Goal: Task Accomplishment & Management: Use online tool/utility

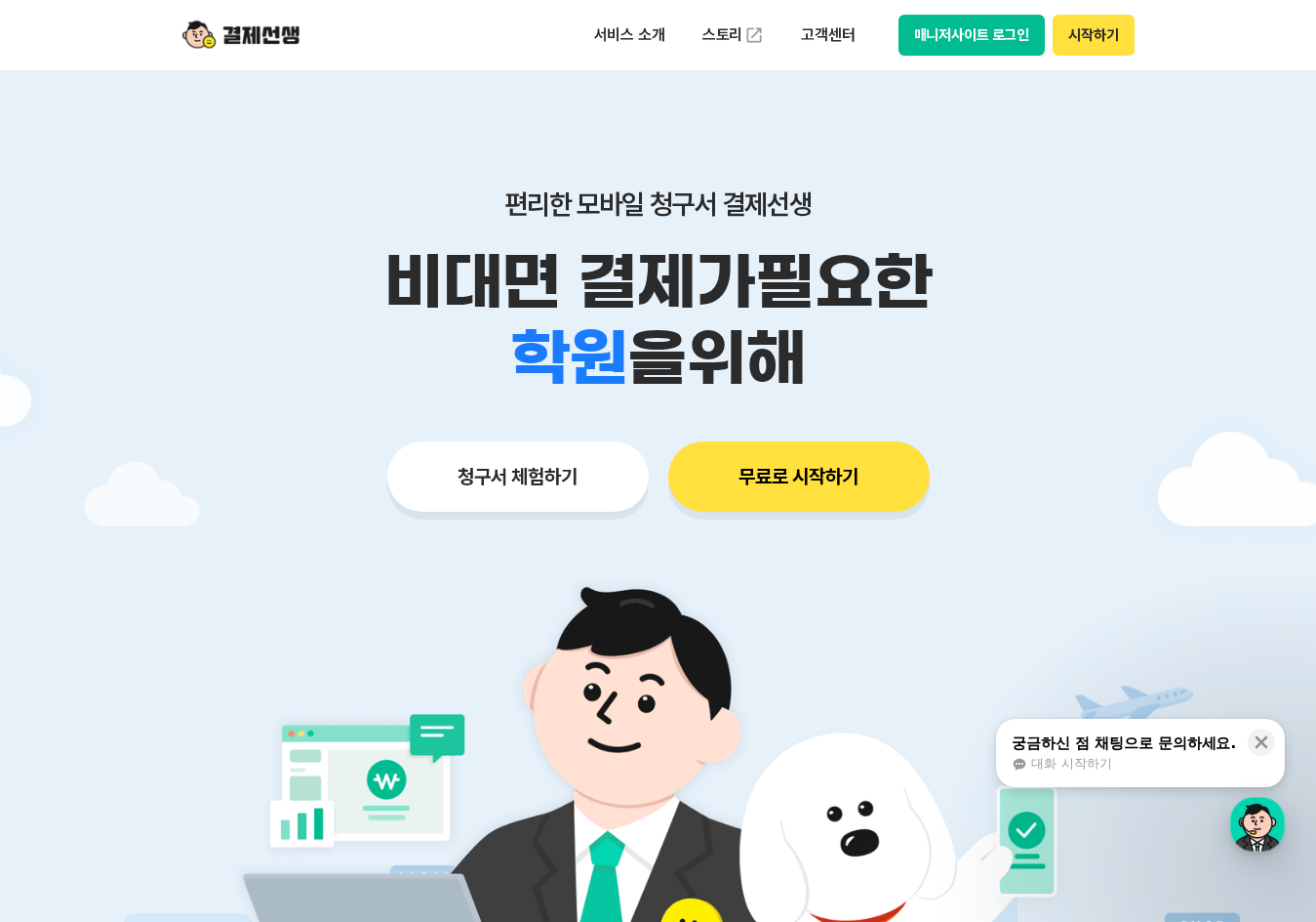
click at [643, 441] on div "청구서 체험하기 무료로 시작하기" at bounding box center [659, 475] width 999 height 70
click at [597, 472] on button "청구서 체험하기" at bounding box center [518, 475] width 262 height 70
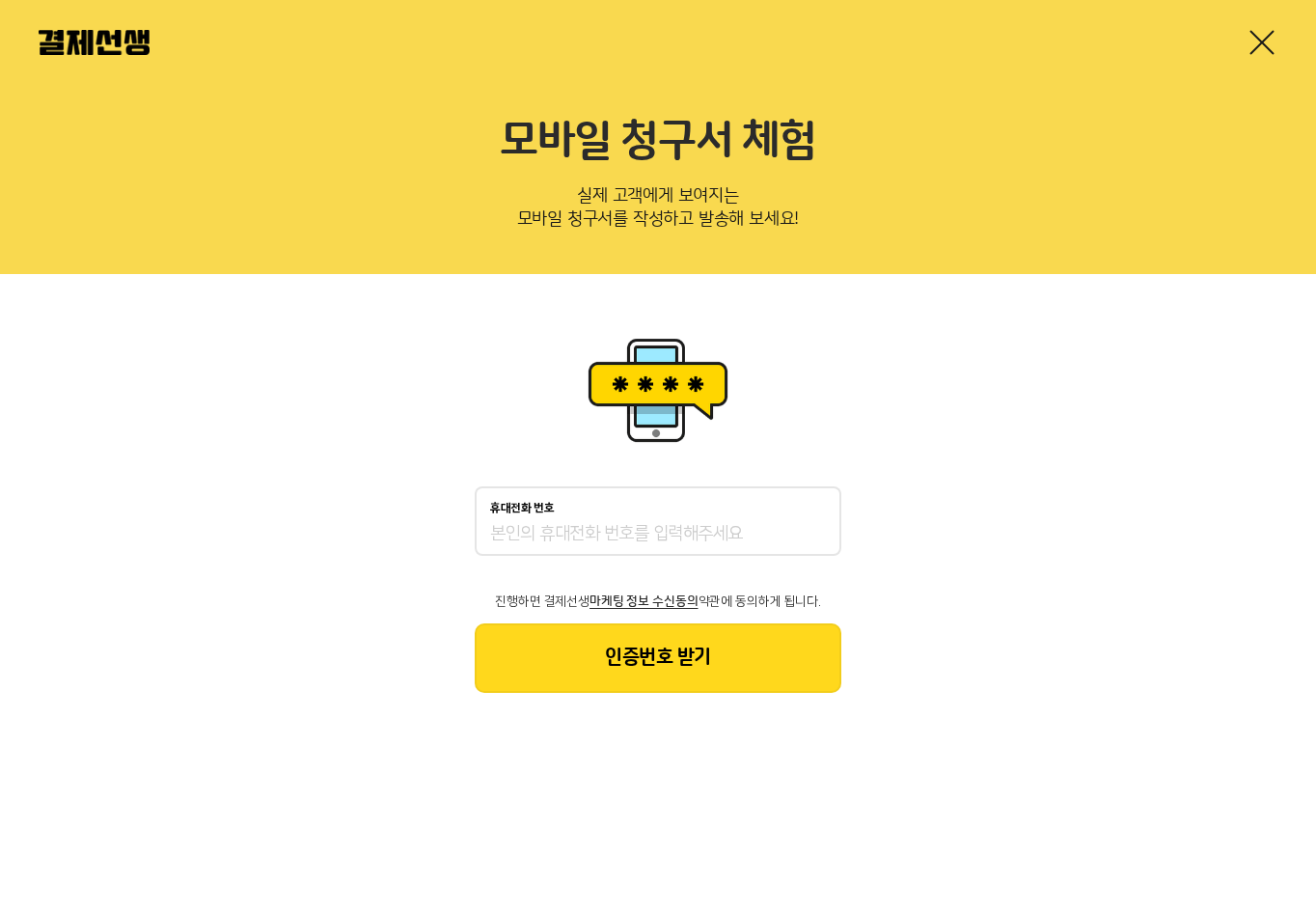
click at [589, 531] on input "휴대전화 번호" at bounding box center [658, 535] width 336 height 23
type input "0103248610"
click at [778, 697] on div "휴대전화 번호 0103248610 진행하면 결제선생 마케팅 정보 수신동의 약관에 동의하게 됩니다. 인증번호 받기" at bounding box center [658, 512] width 1316 height 476
click at [782, 671] on button "인증번호 받기" at bounding box center [658, 657] width 367 height 69
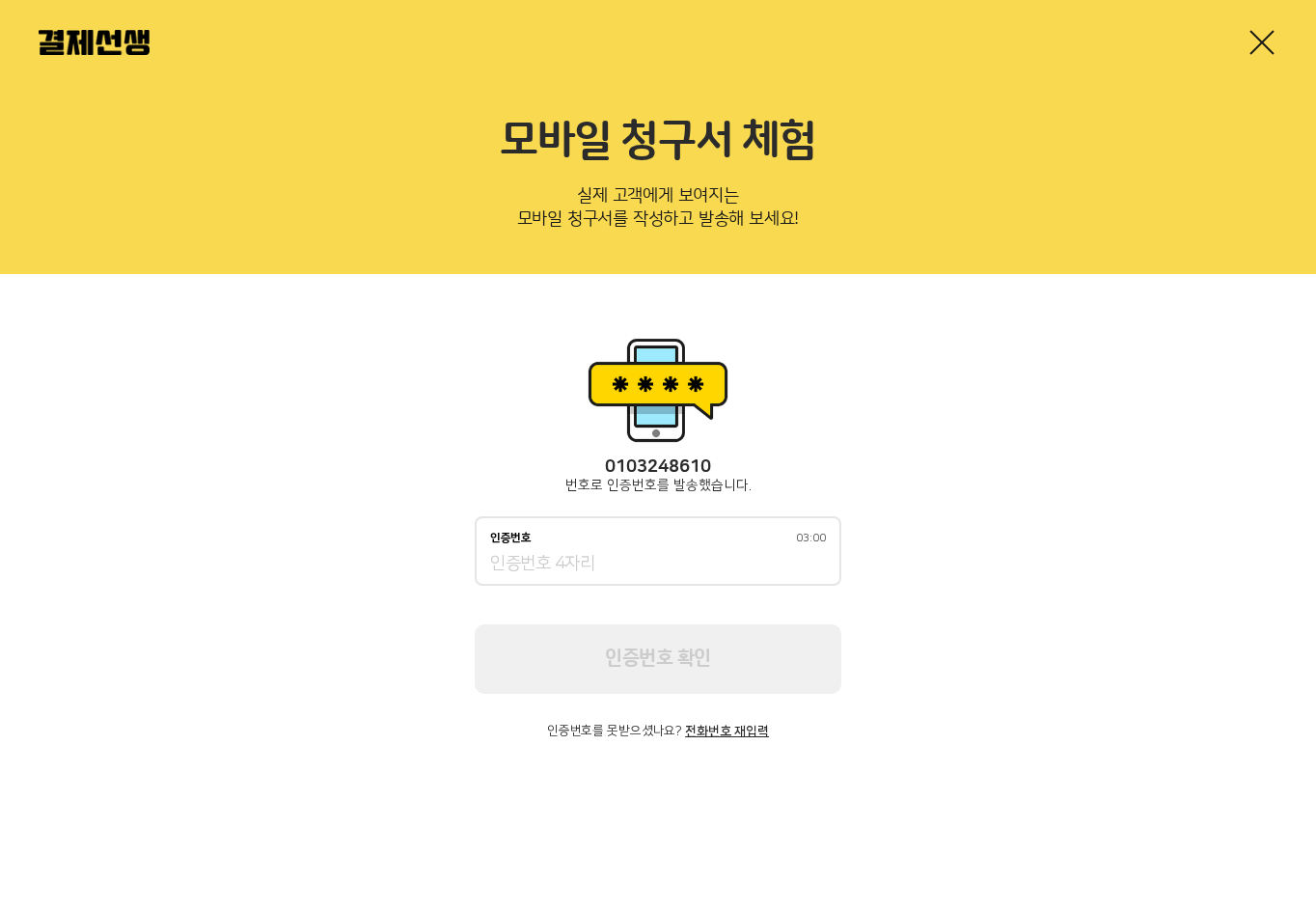
click at [716, 554] on input "인증번호 03:00" at bounding box center [658, 564] width 336 height 23
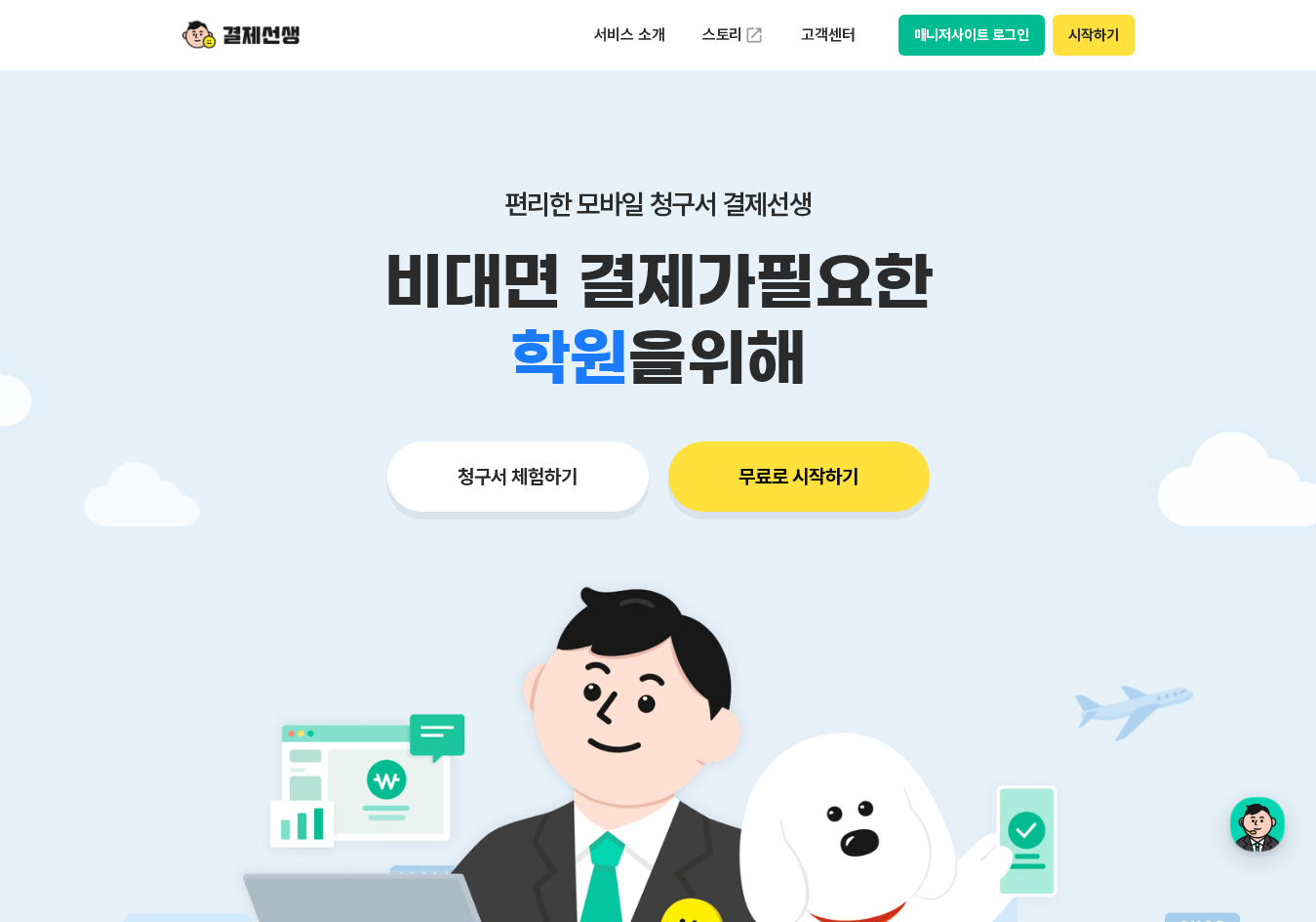
click at [572, 509] on button "청구서 체험하기" at bounding box center [518, 475] width 262 height 70
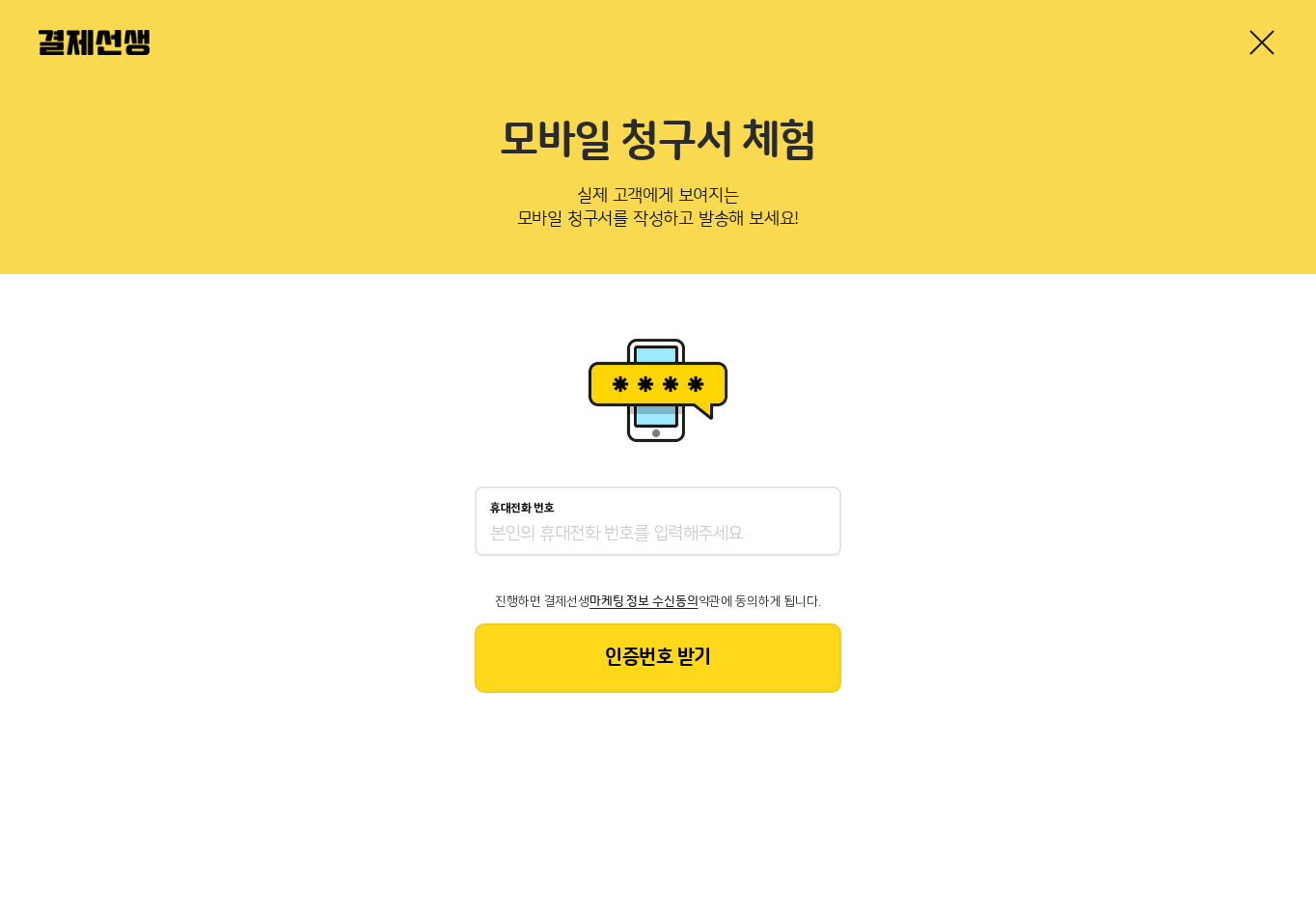
drag, startPoint x: 0, startPoint y: 0, endPoint x: 645, endPoint y: 540, distance: 841.2
click at [645, 540] on input "휴대전화 번호" at bounding box center [658, 535] width 336 height 23
type input "01032408610"
click at [737, 642] on button "인증번호 받기" at bounding box center [658, 657] width 367 height 69
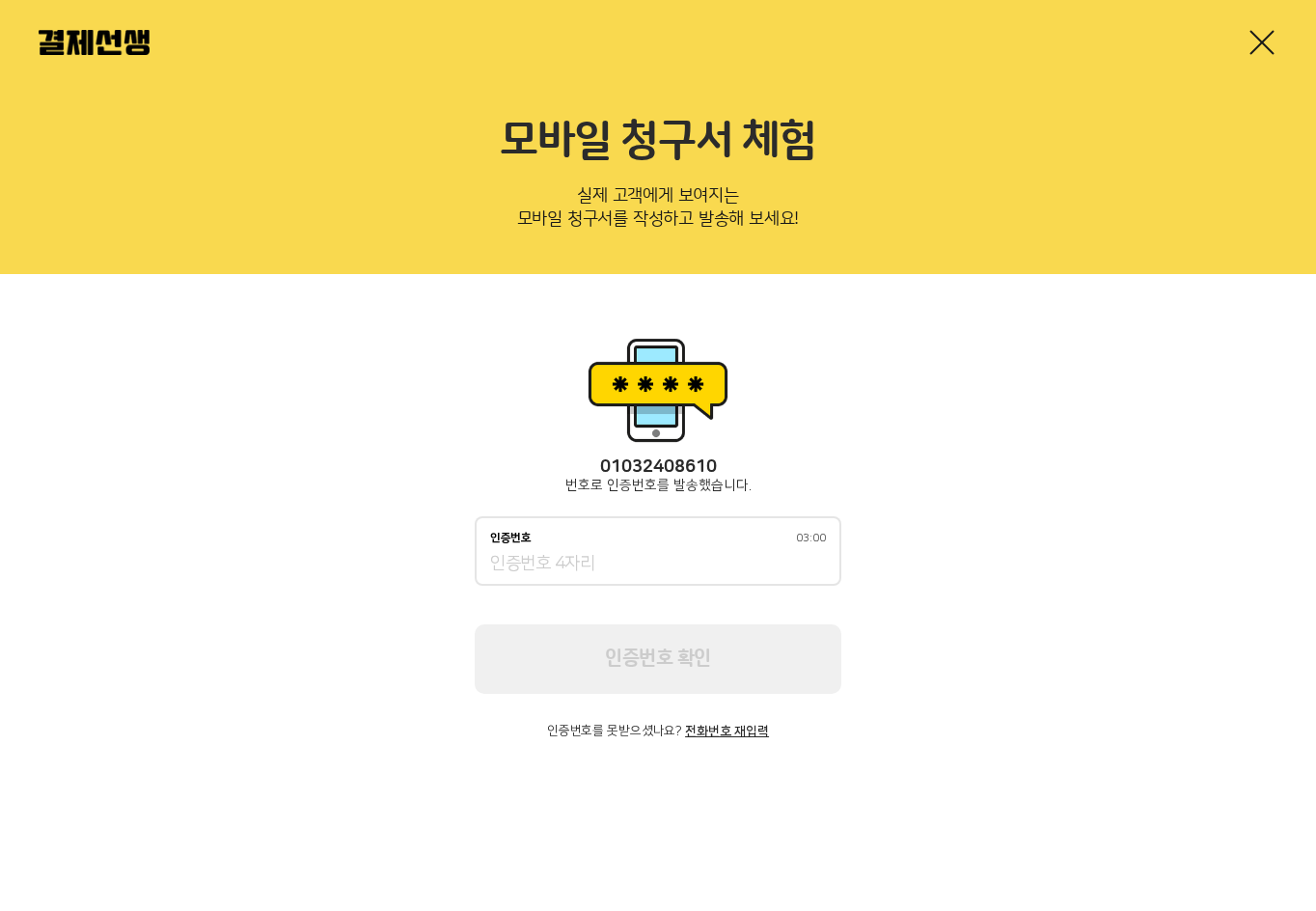
click at [660, 543] on div "인증번호 03:00" at bounding box center [658, 539] width 336 height 14
click at [660, 552] on input "인증번호 03:00" at bounding box center [658, 564] width 336 height 23
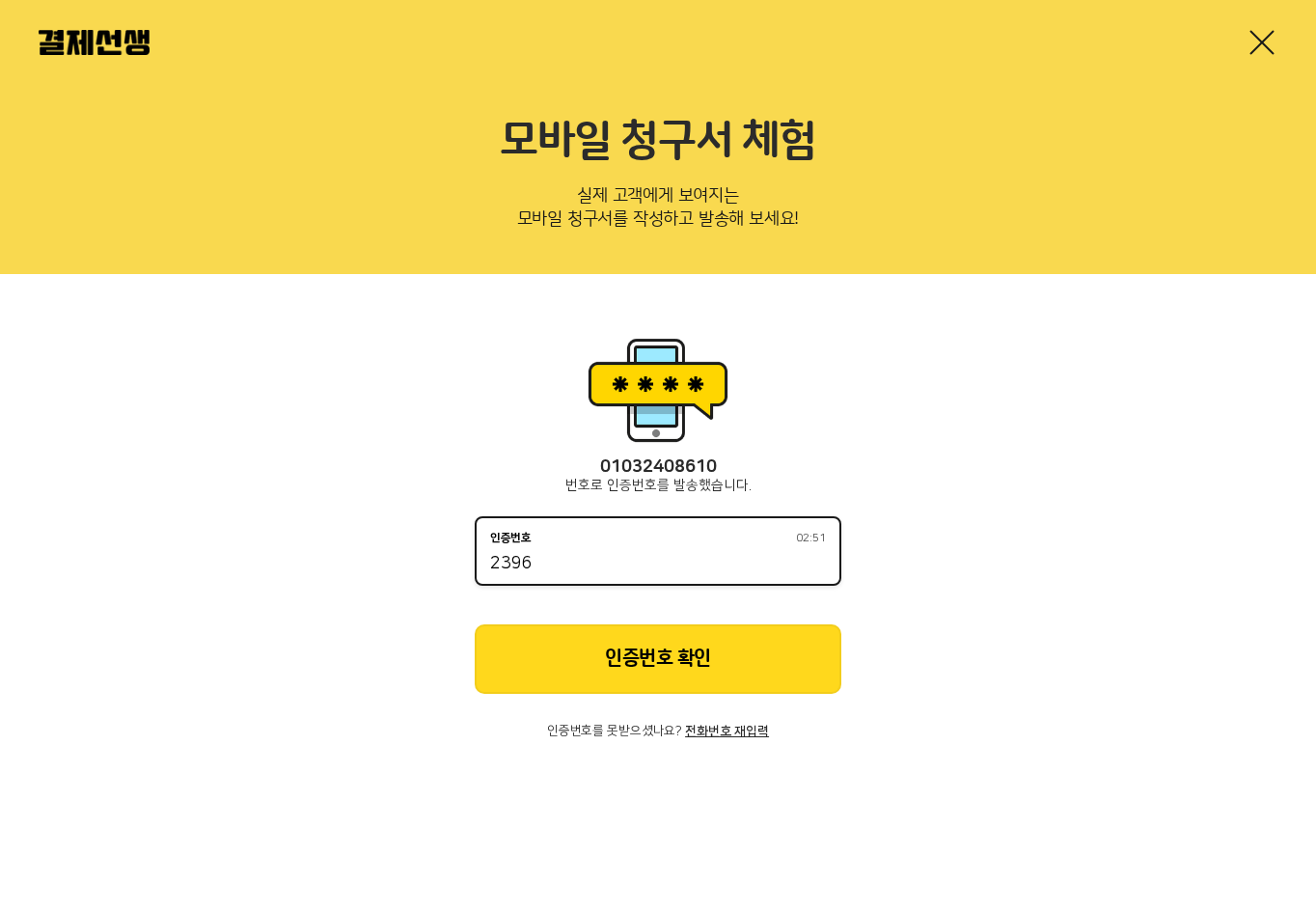
type input "2396"
click at [780, 650] on button "인증번호 확인" at bounding box center [658, 658] width 367 height 69
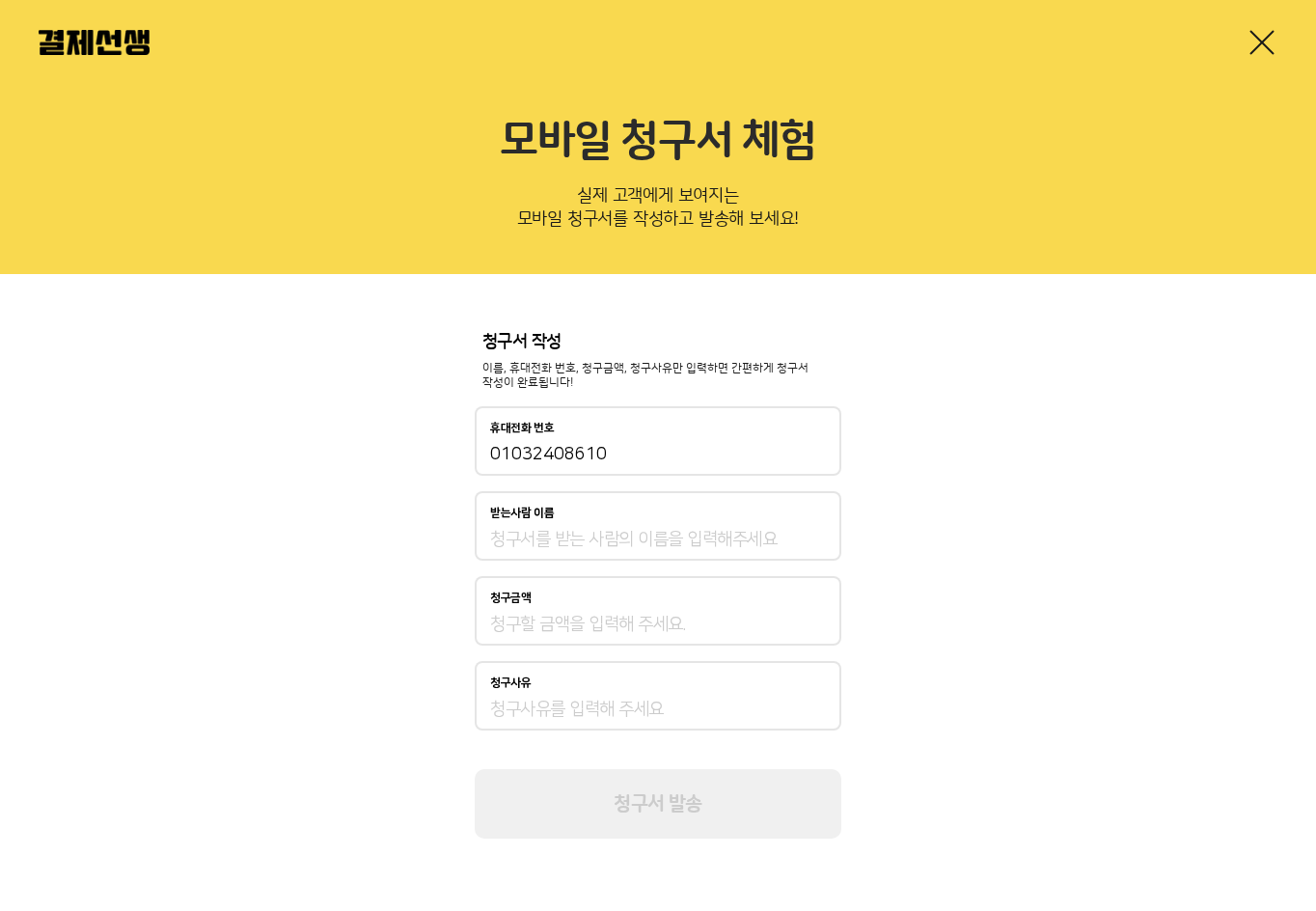
click at [717, 542] on input "받는사람 이름" at bounding box center [658, 540] width 336 height 23
type input "ㄱ"
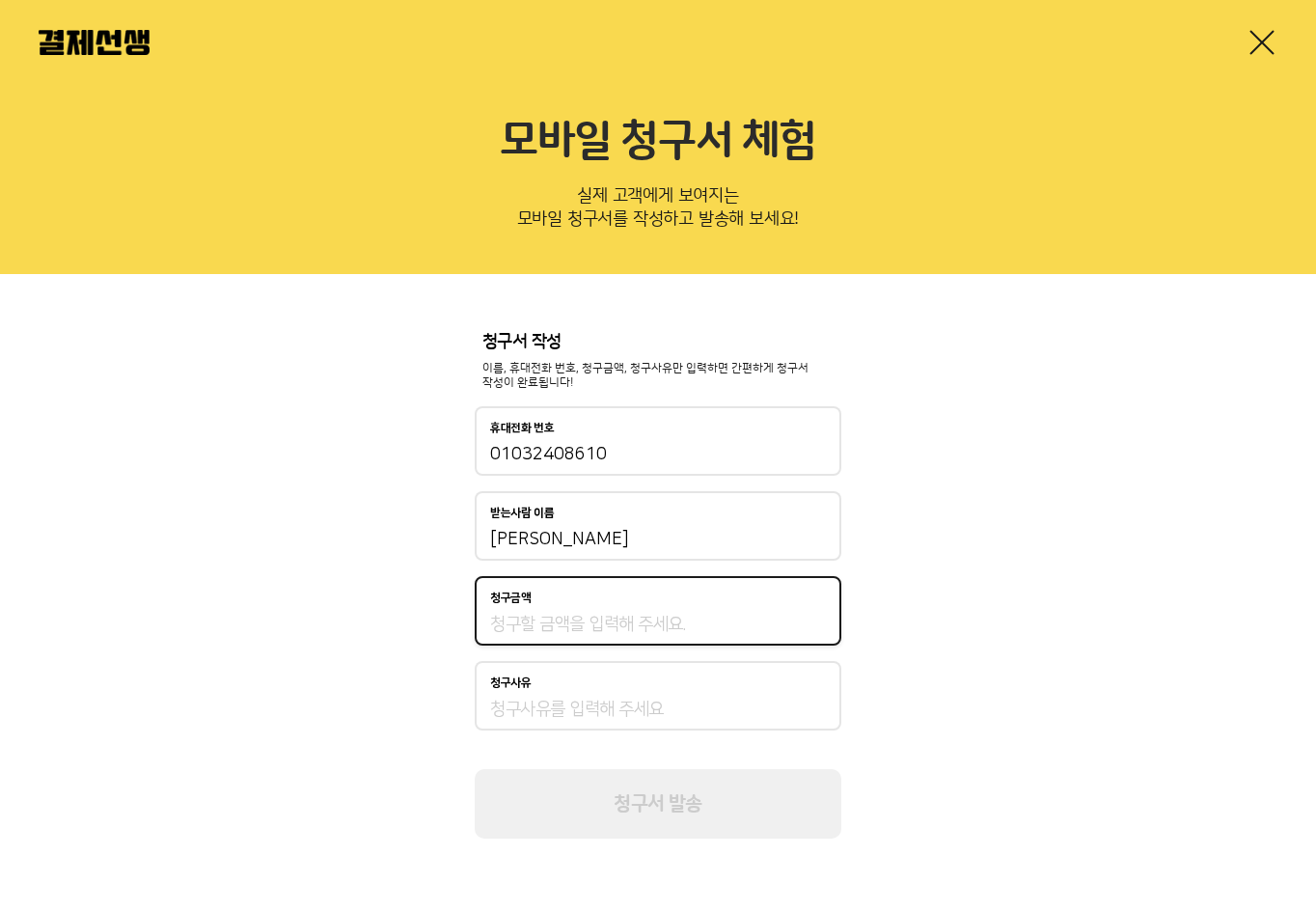
click at [720, 549] on input "[PERSON_NAME]" at bounding box center [658, 540] width 336 height 23
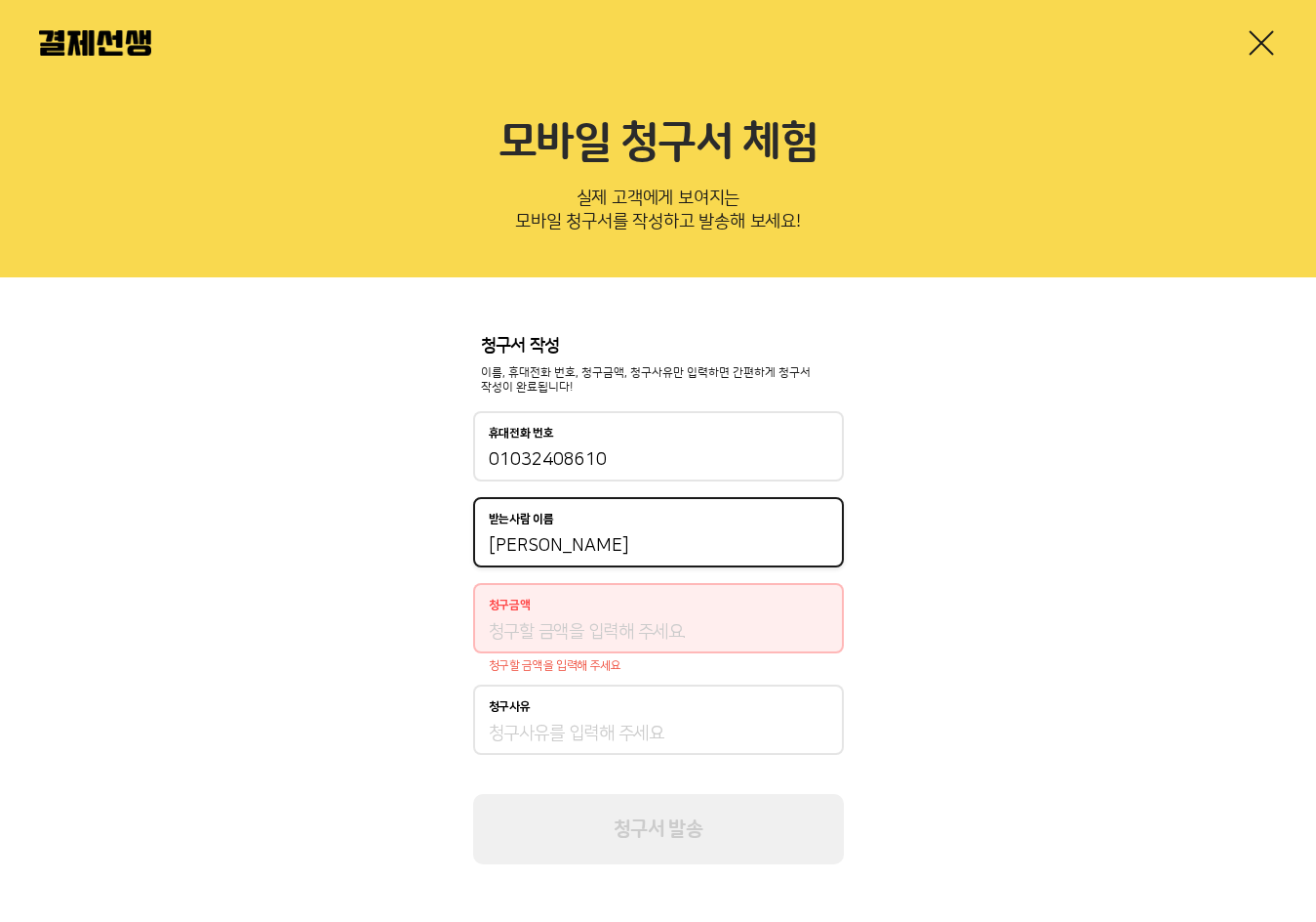
type input "[PERSON_NAME]"
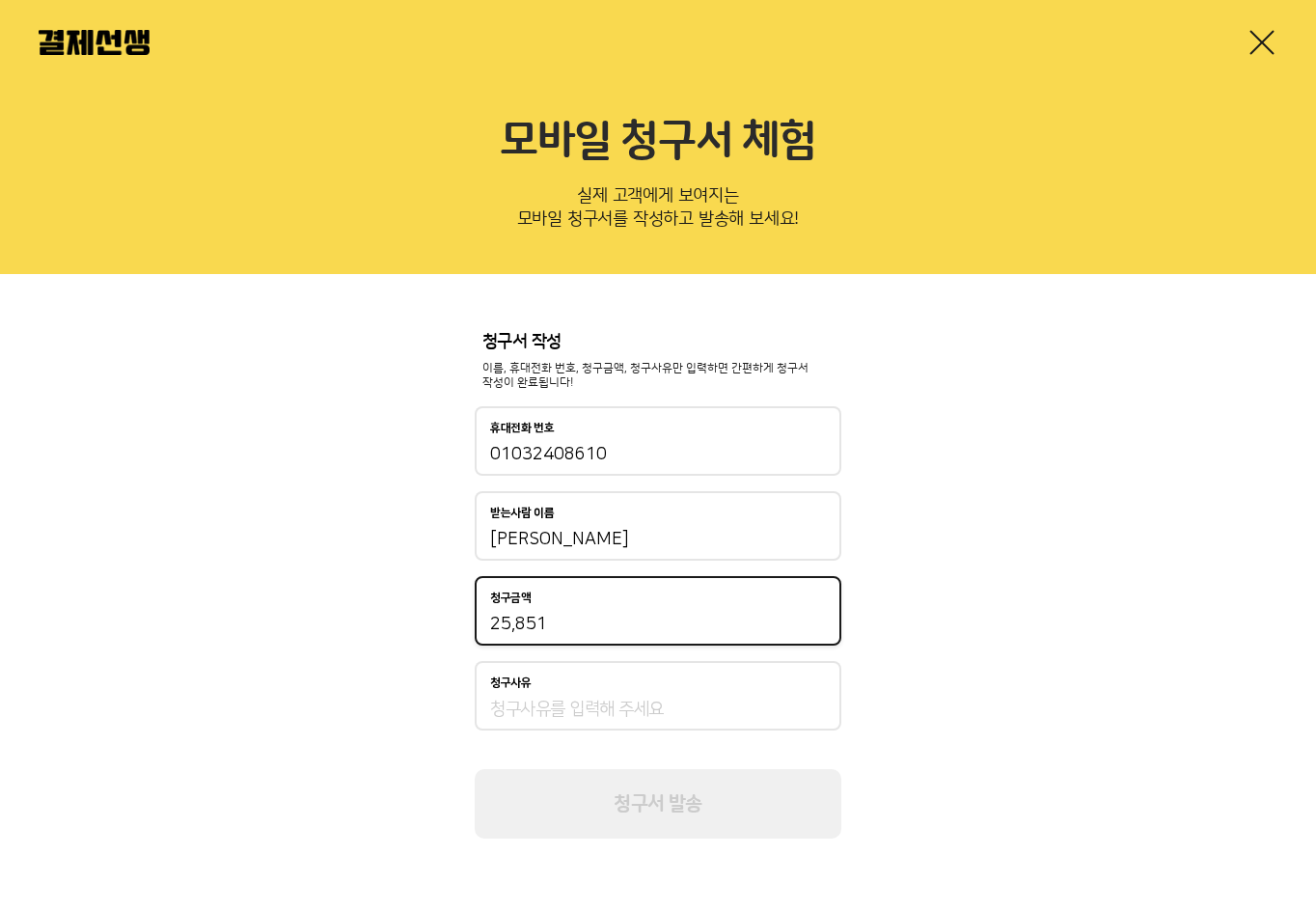
type input "25,851"
click at [681, 690] on div "청구사유" at bounding box center [658, 695] width 367 height 69
click at [686, 702] on input "청구사유" at bounding box center [658, 709] width 336 height 23
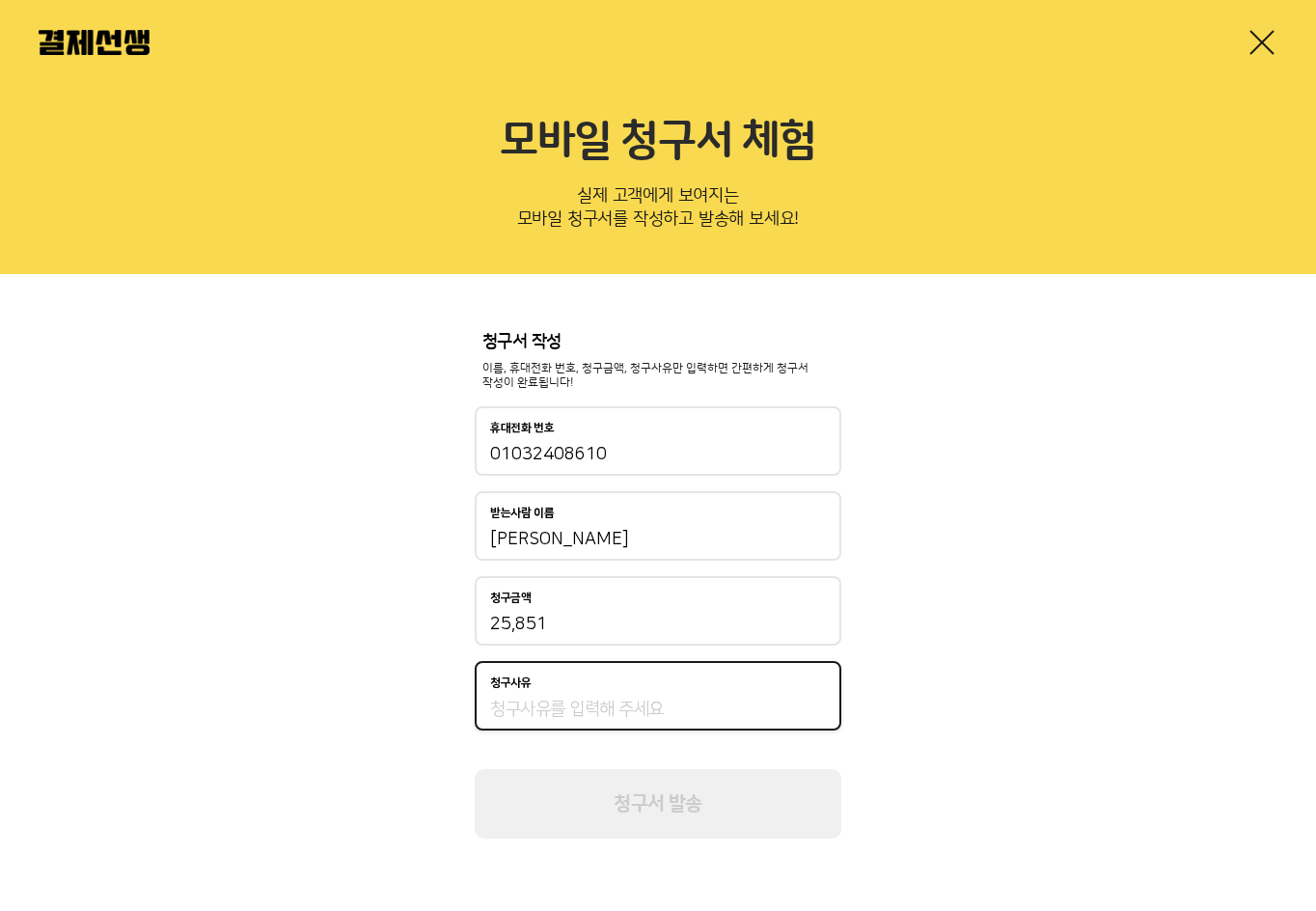
type input "ㅅ"
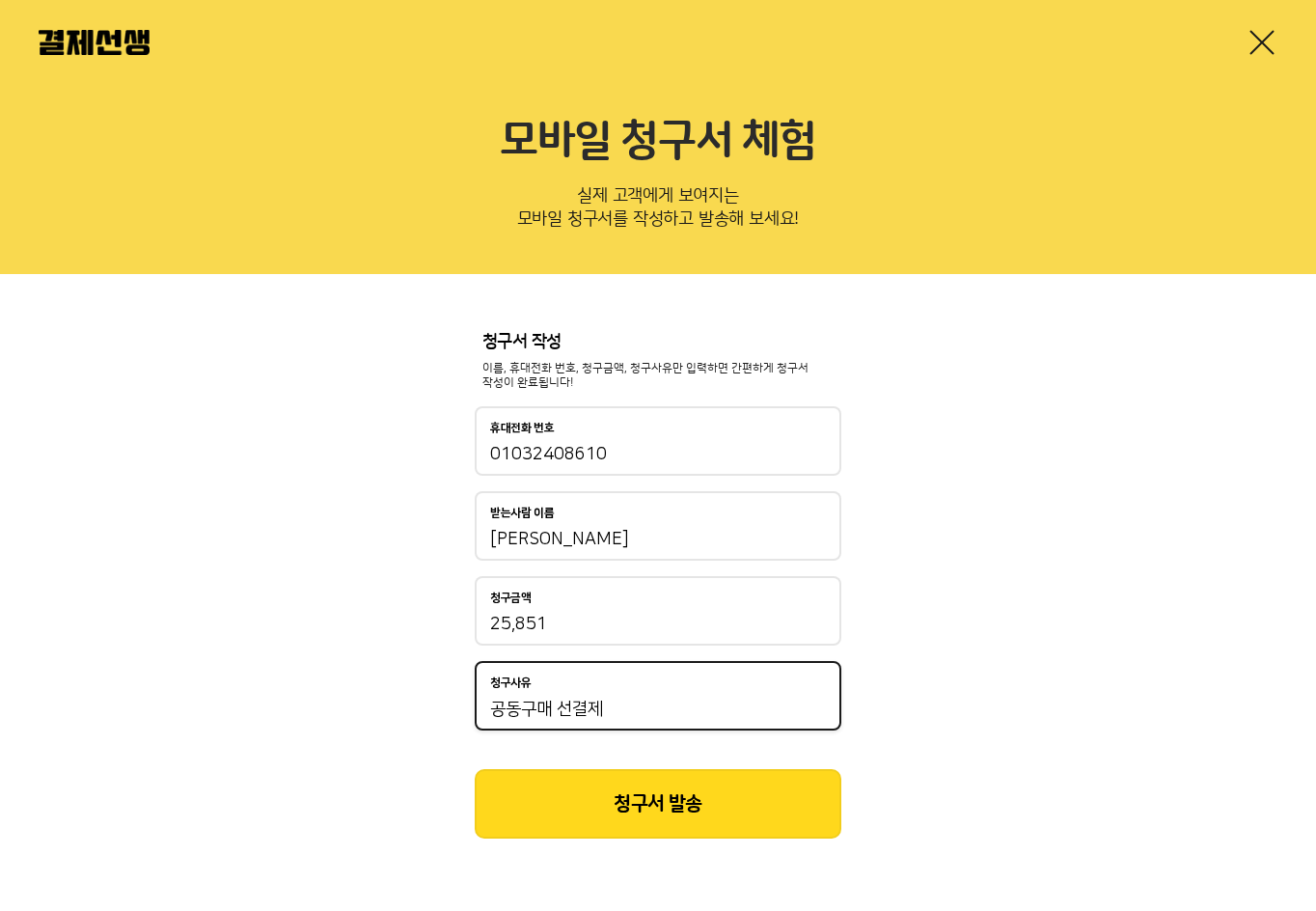
type input "공동구매 선결제"
click at [683, 782] on button "청구서 발송" at bounding box center [658, 803] width 367 height 69
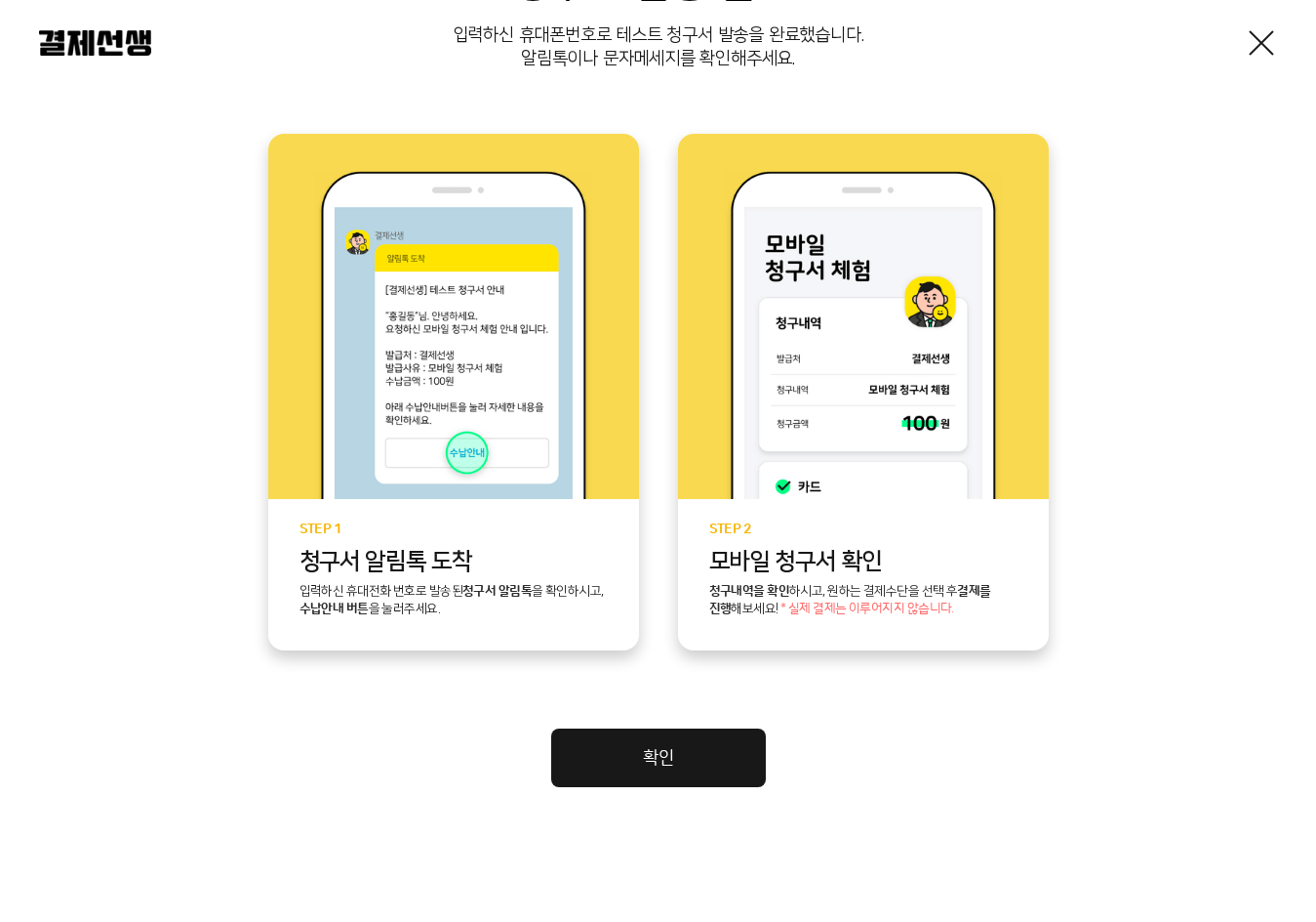
scroll to position [341, 0]
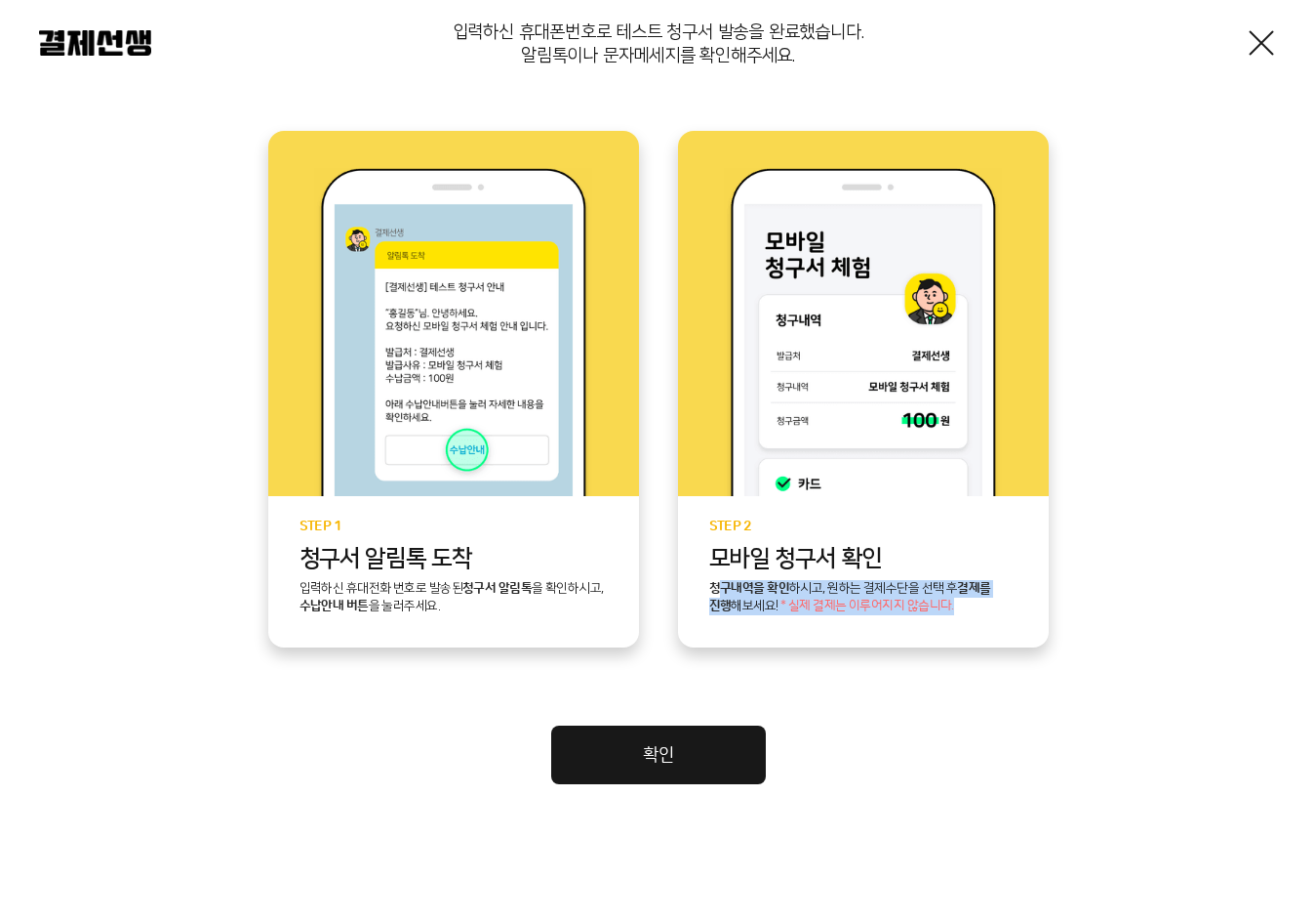
drag, startPoint x: 721, startPoint y: 583, endPoint x: 996, endPoint y: 632, distance: 279.3
click at [1000, 629] on div "STEP 2 모바일 청구서 확인 청구내역을 확인 하시고, 원하는 결제수단을 선택 후 결제를 진행 해보세요! * 실제 결제는 이루어지지 않습니다." at bounding box center [863, 572] width 371 height 152
click at [931, 668] on div "청구서 발송 완료! 입력하신 휴대폰번호로 테스트 청구서 발송을 완료했습니다. 알림톡이나 문자메세지를 확인해주세요. STEP 1 청구서 [GEO…" at bounding box center [658, 295] width 1238 height 977
click at [689, 752] on link "확인" at bounding box center [659, 755] width 214 height 59
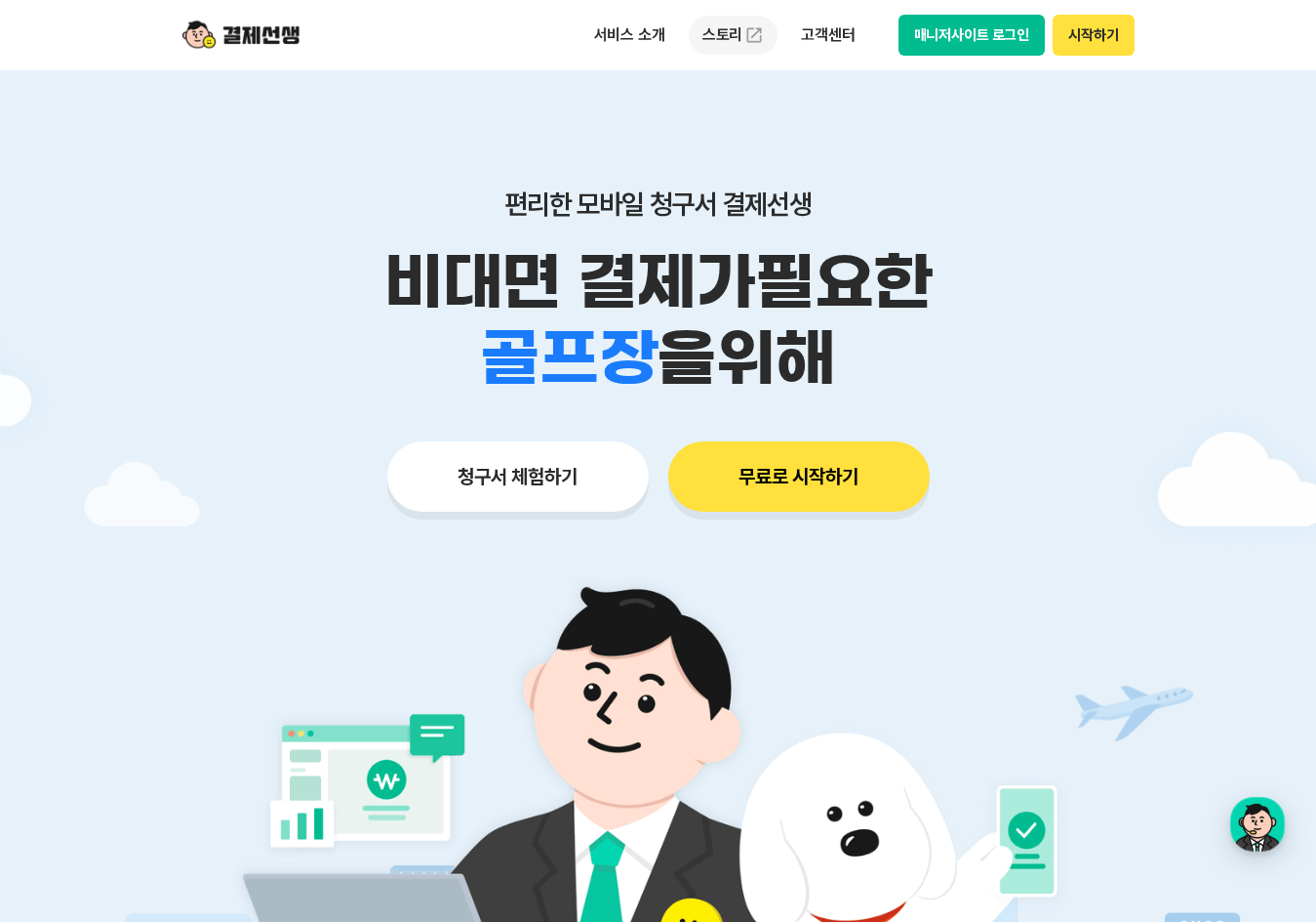
click at [709, 40] on link "스토리" at bounding box center [733, 35] width 90 height 39
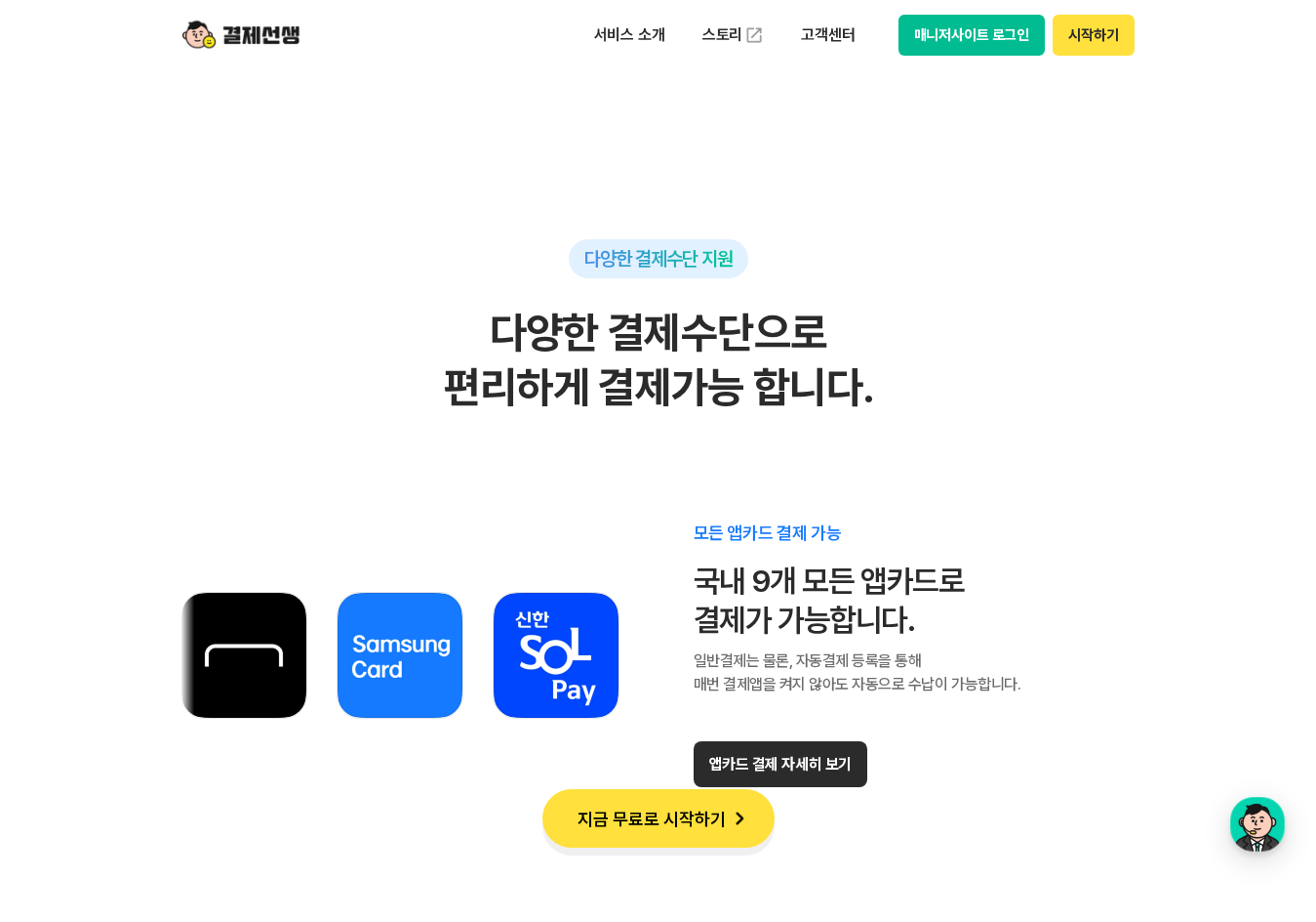
scroll to position [11129, 0]
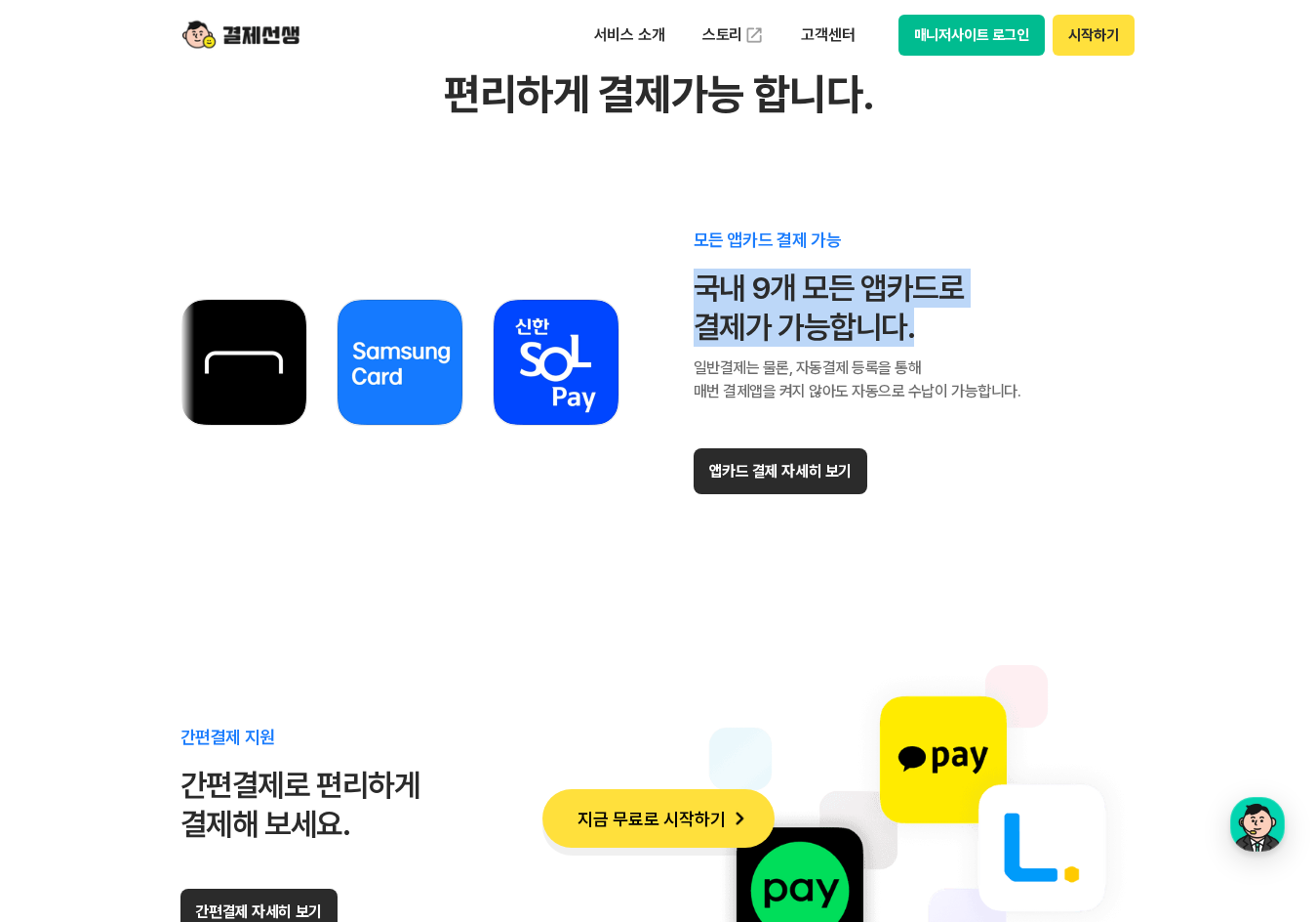
drag, startPoint x: 700, startPoint y: 280, endPoint x: 955, endPoint y: 341, distance: 262.2
click at [955, 341] on div "국내 9개 모든 앱카드로 결제가 가능합니다." at bounding box center [857, 307] width 328 height 78
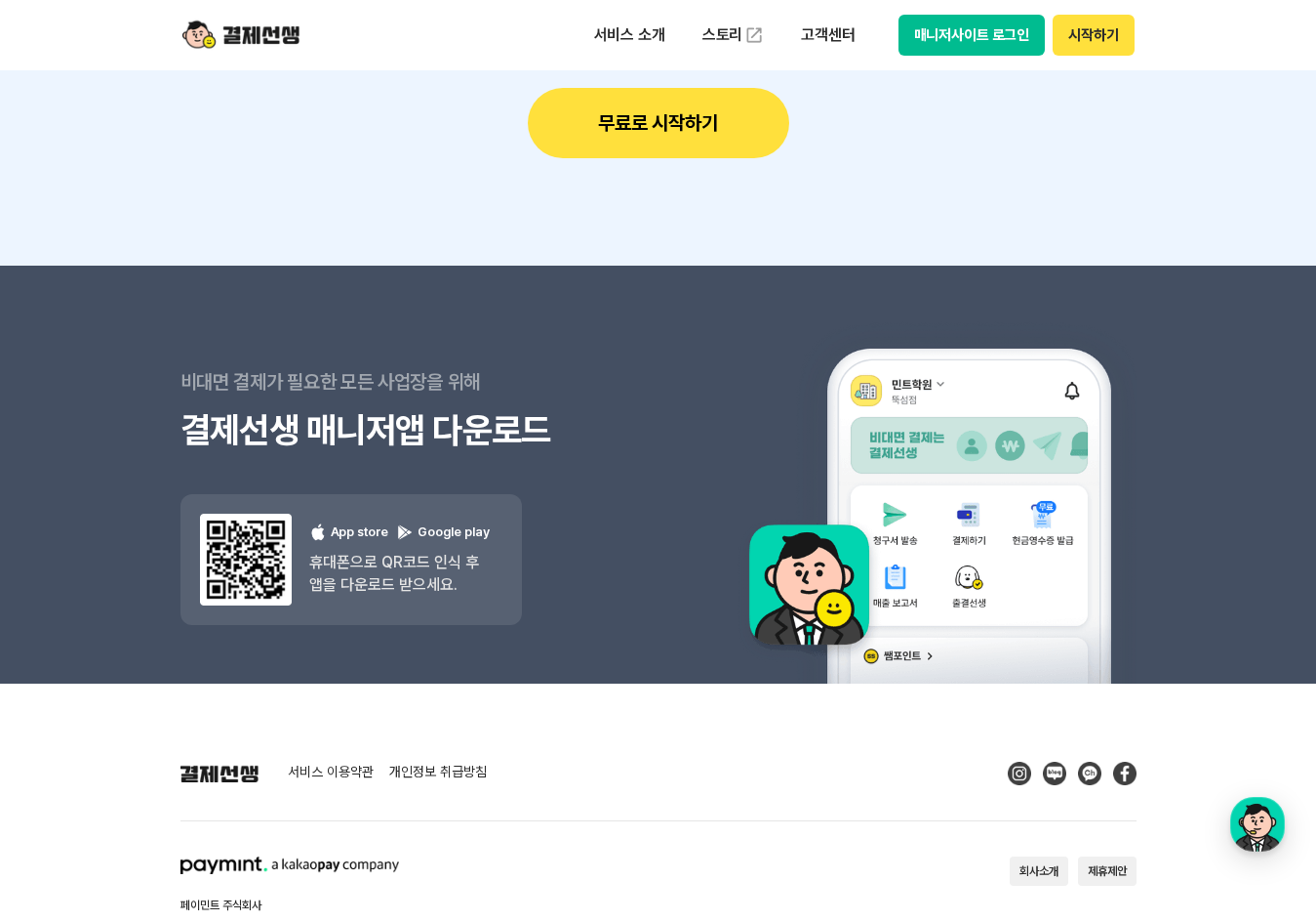
scroll to position [17457, 0]
